Goal: Information Seeking & Learning: Learn about a topic

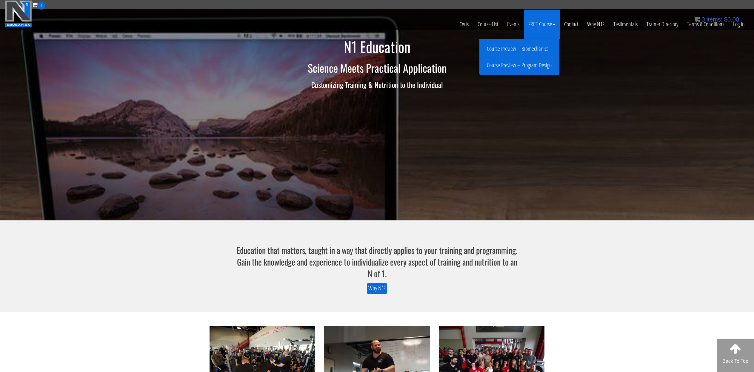
click at [527, 47] on link "Course Preview – Biomechanics" at bounding box center [519, 49] width 77 height 10
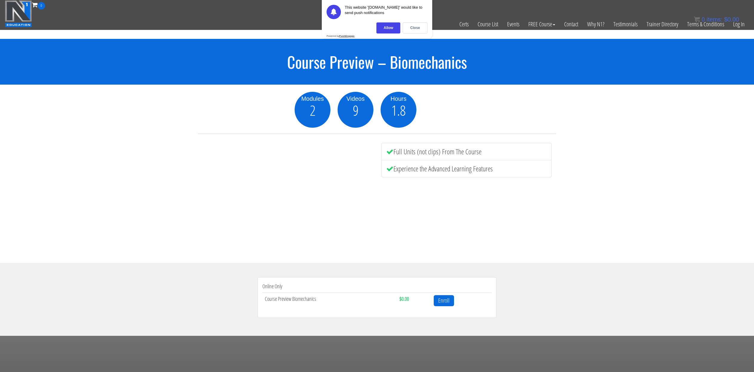
scroll to position [109, 0]
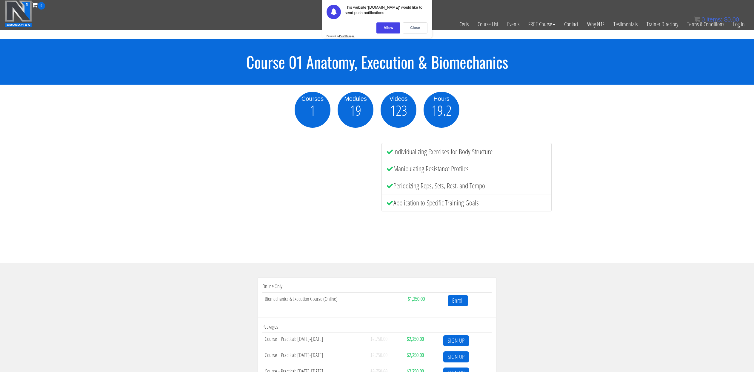
click at [28, 13] on img at bounding box center [18, 13] width 27 height 27
